Goal: Task Accomplishment & Management: Manage account settings

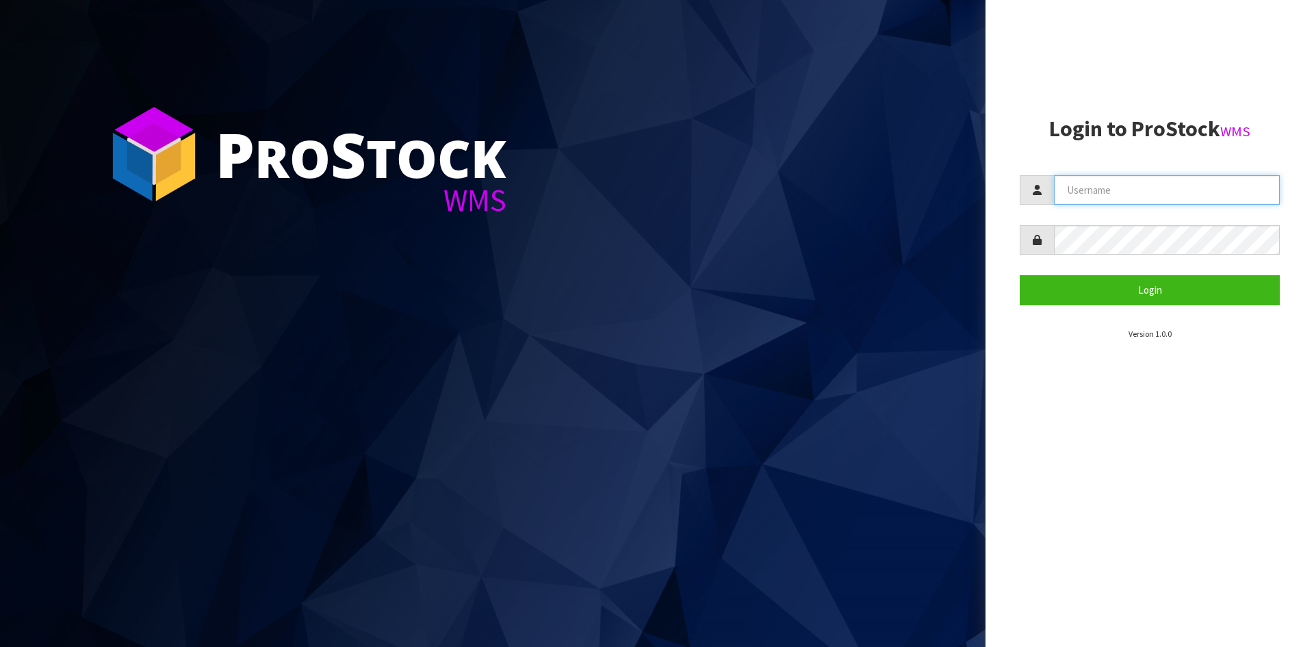
click at [1134, 190] on input "text" at bounding box center [1167, 189] width 226 height 29
type input "rjabboury@ensystex.com"
click at [1019, 275] on button "Login" at bounding box center [1149, 289] width 260 height 29
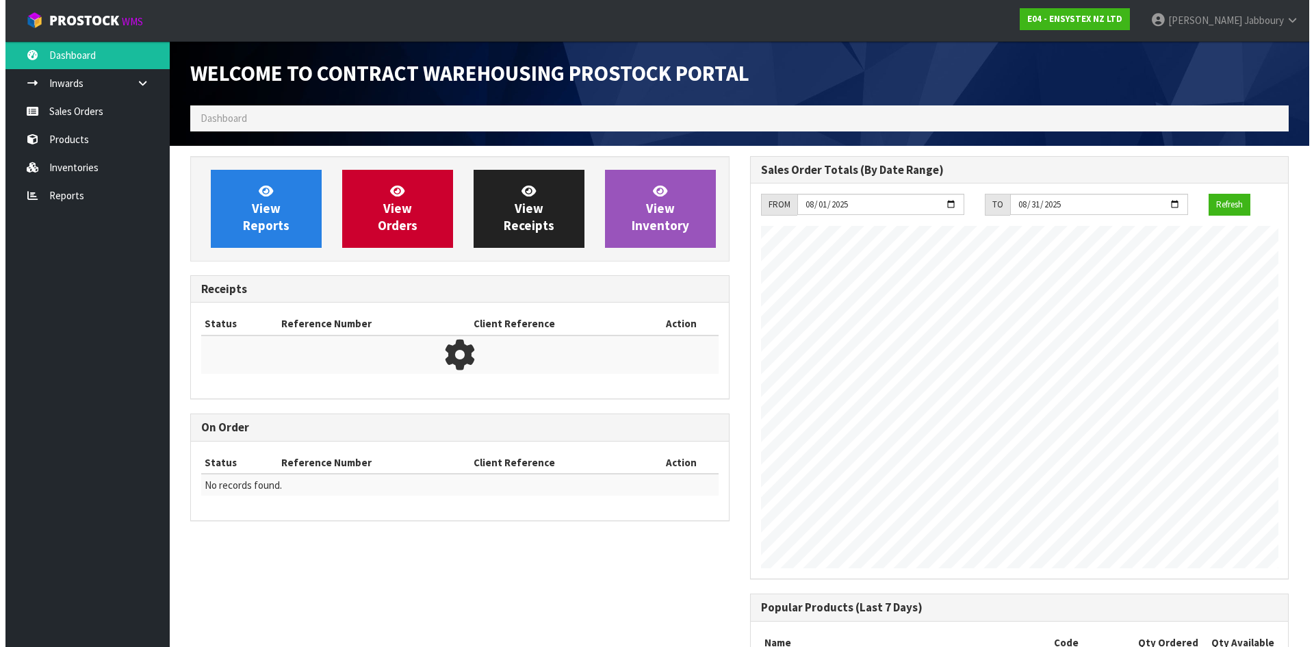
scroll to position [759, 559]
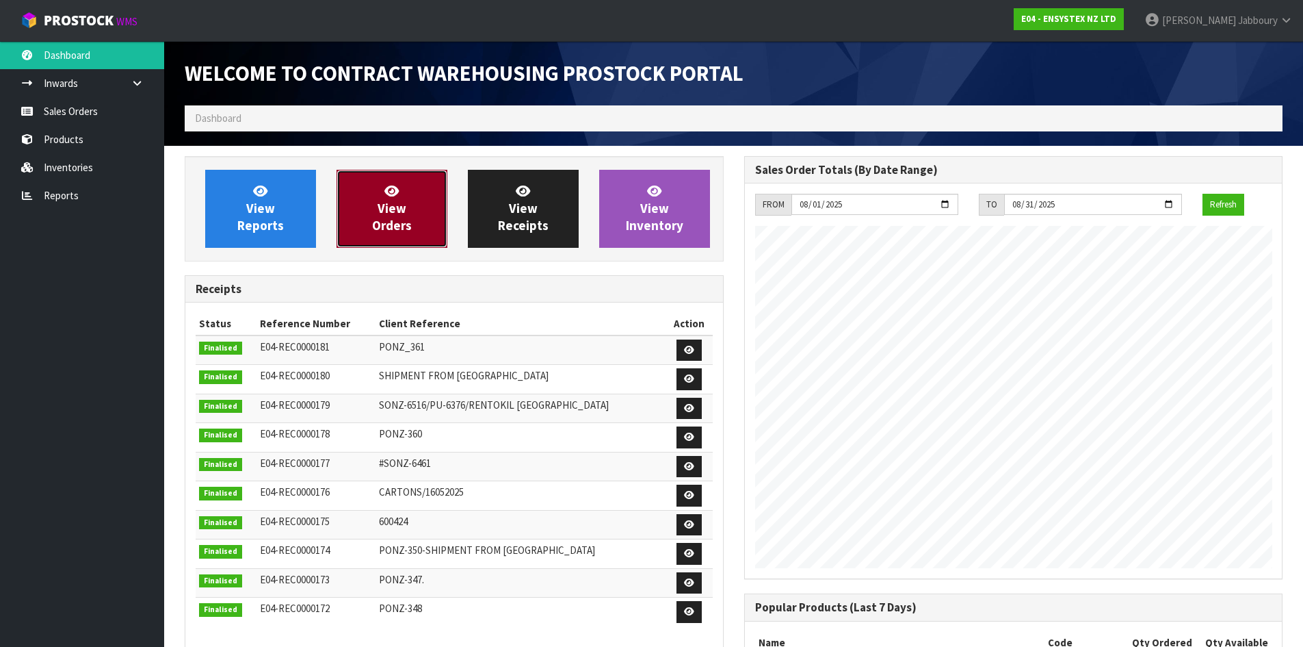
click at [402, 207] on span "View Orders" at bounding box center [392, 208] width 40 height 51
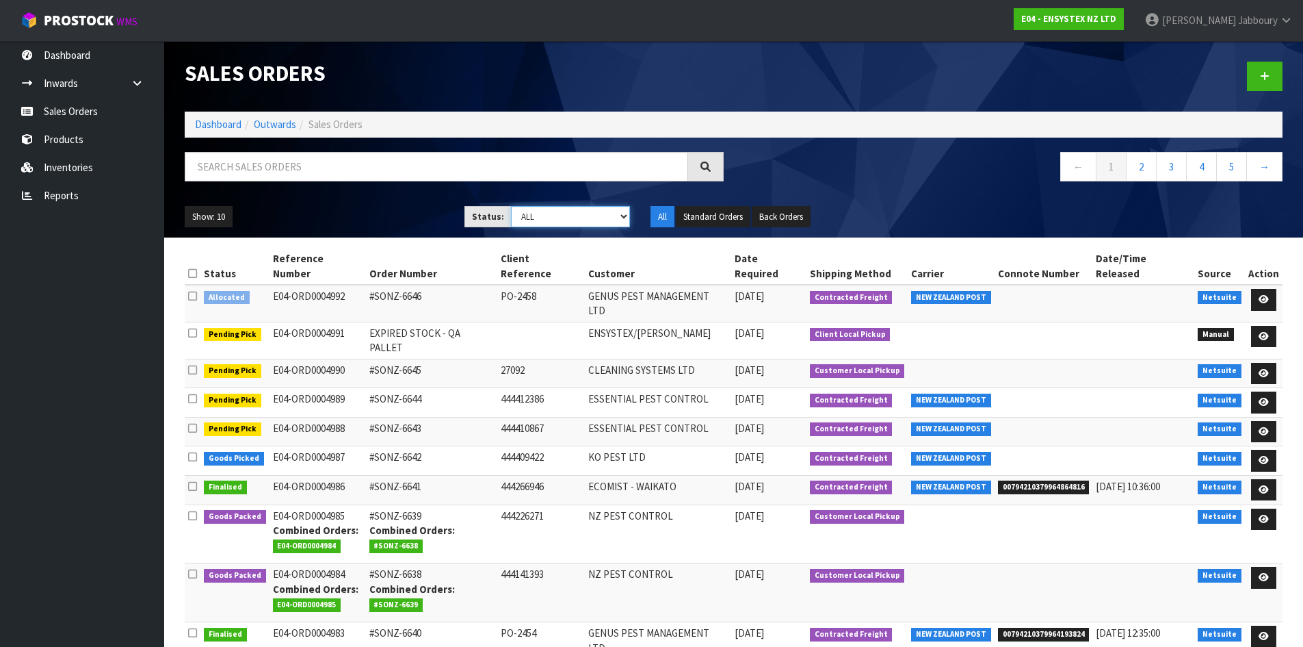
click at [604, 216] on select "Draft Pending Allocated Pending Pick Goods Picked Goods Packed Pending Charges …" at bounding box center [570, 216] width 119 height 21
click at [511, 206] on select "Draft Pending Allocated Pending Pick Goods Picked Goods Packed Pending Charges …" at bounding box center [570, 216] width 119 height 21
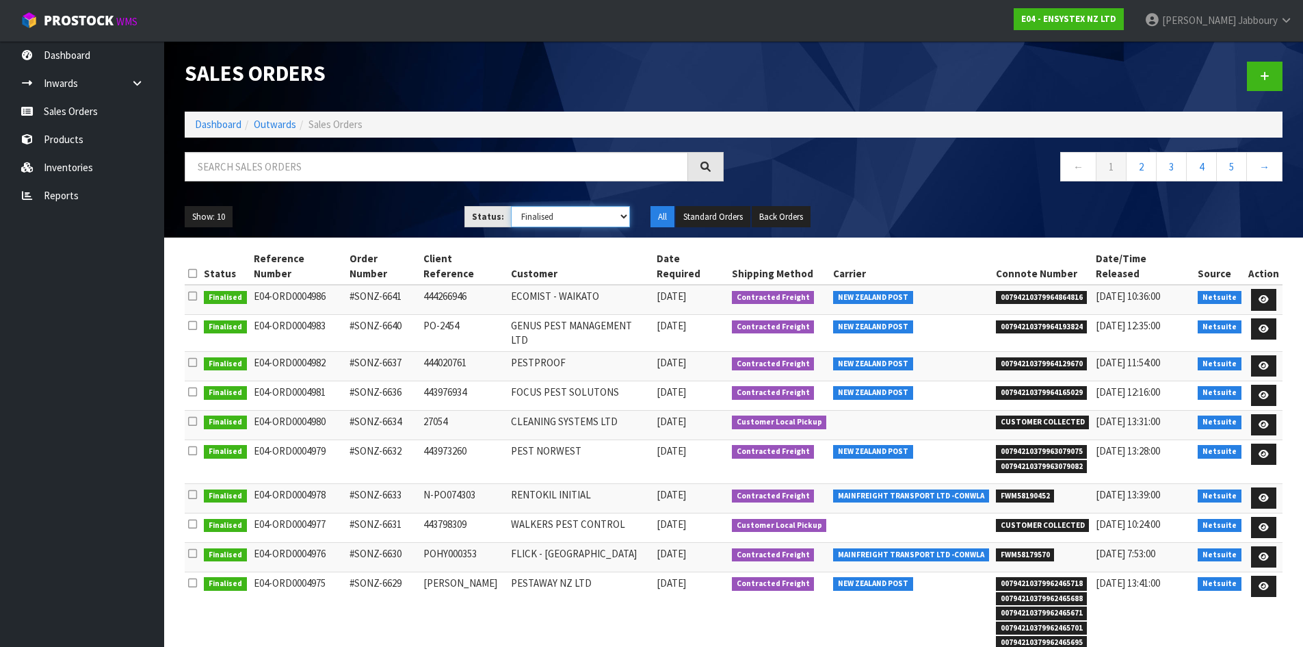
click at [602, 211] on select "Draft Pending Allocated Pending Pick Goods Picked Goods Packed Pending Charges …" at bounding box center [570, 216] width 119 height 21
select select "string:ALL"
click at [511, 206] on select "Draft Pending Allocated Pending Pick Goods Picked Goods Packed Pending Charges …" at bounding box center [570, 216] width 119 height 21
click at [367, 164] on input "text" at bounding box center [437, 166] width 504 height 29
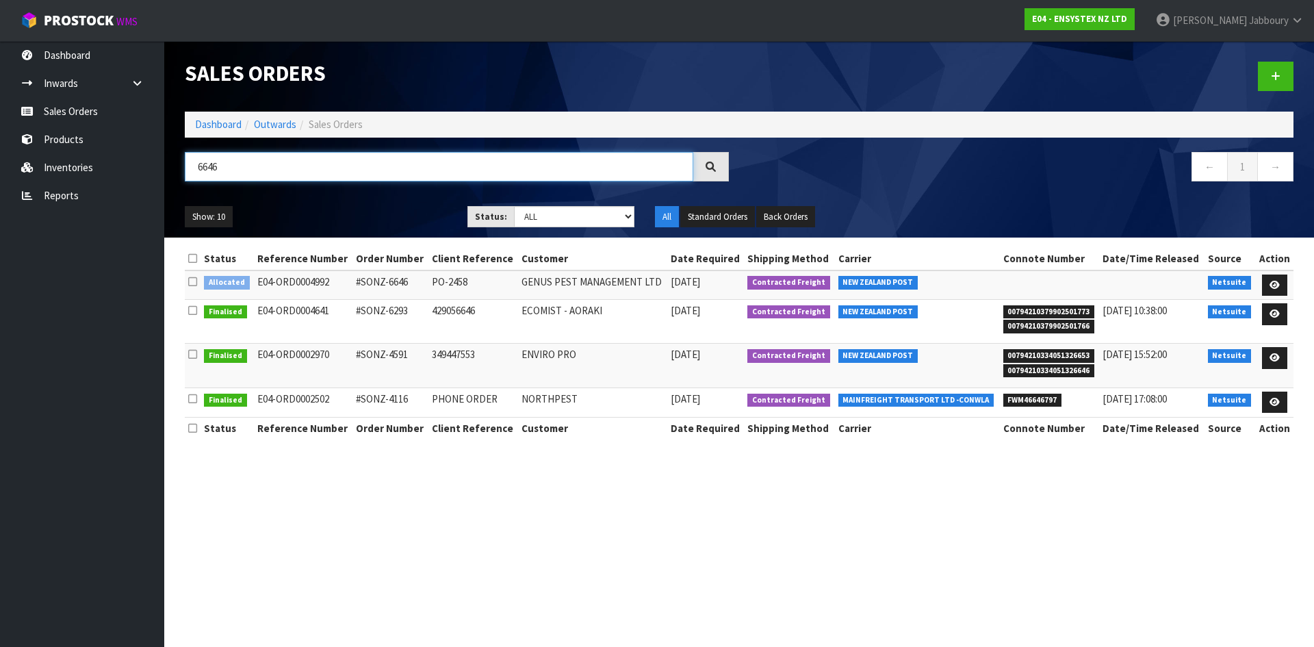
click at [262, 164] on input "6646" at bounding box center [439, 166] width 508 height 29
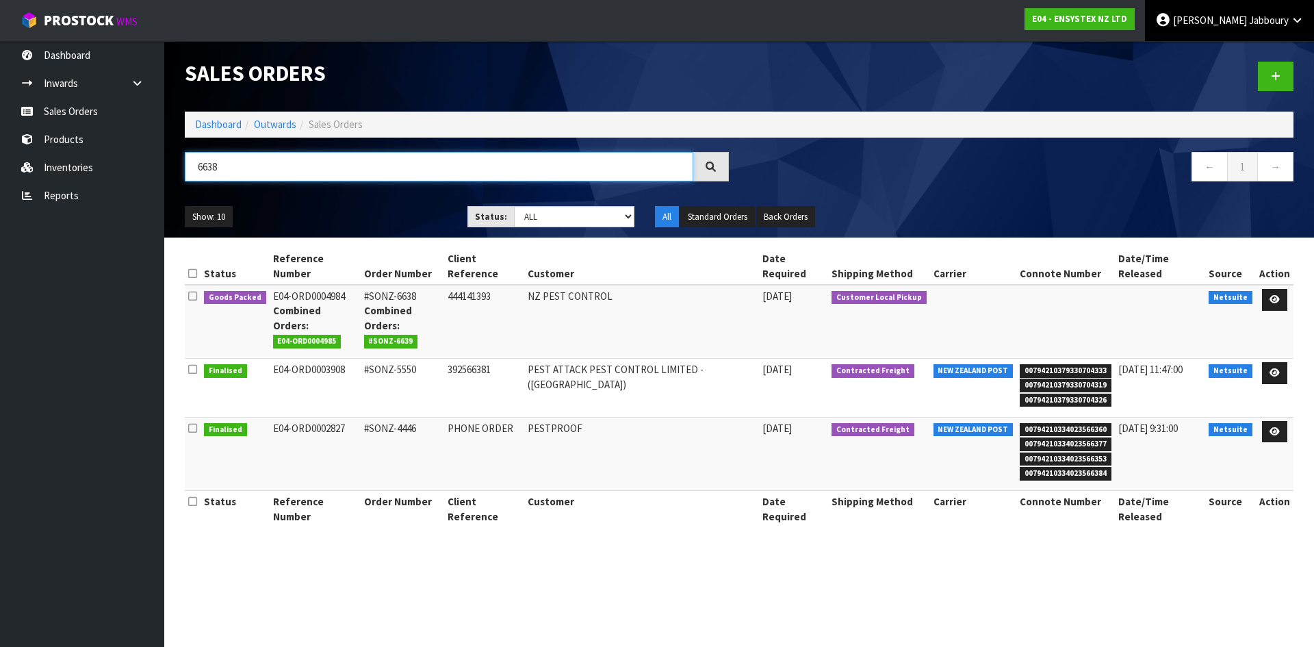
type input "6638"
click at [1281, 19] on span "Jabboury" at bounding box center [1269, 20] width 40 height 13
click at [1260, 56] on link "Logout" at bounding box center [1259, 54] width 108 height 18
